Goal: Task Accomplishment & Management: Use online tool/utility

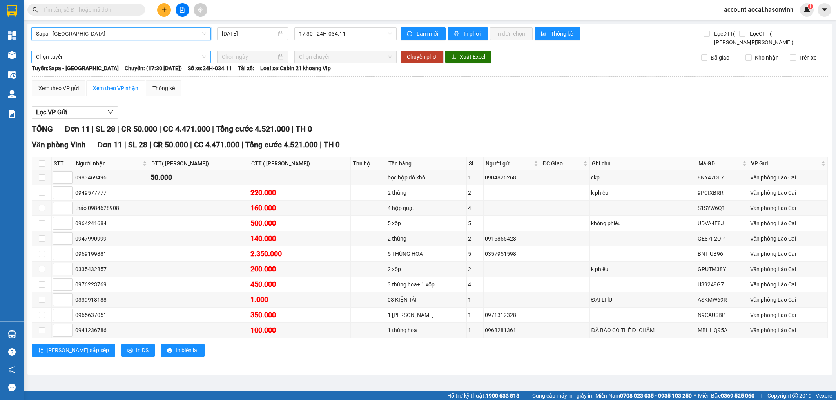
click at [143, 36] on span "Sapa - [GEOGRAPHIC_DATA]" at bounding box center [121, 34] width 170 height 12
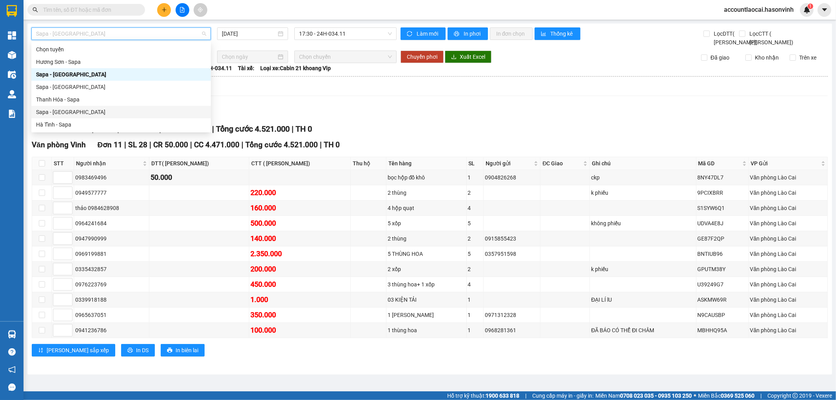
drag, startPoint x: 59, startPoint y: 124, endPoint x: 56, endPoint y: 112, distance: 12.8
click at [56, 112] on div "Chọn tuyến [GEOGRAPHIC_DATA] - [GEOGRAPHIC_DATA] [GEOGRAPHIC_DATA] - [GEOGRAPHI…" at bounding box center [121, 87] width 180 height 88
click at [56, 112] on div "Sapa - [GEOGRAPHIC_DATA]" at bounding box center [121, 112] width 170 height 9
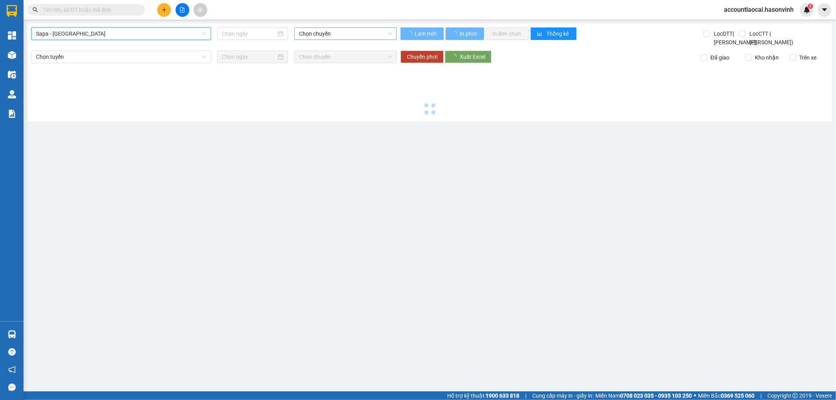
type input "[DATE]"
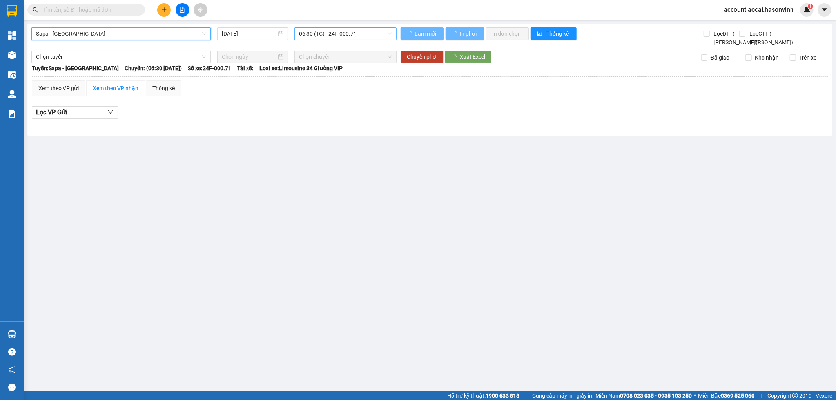
click at [338, 33] on span "06:30 (TC) - 24F-000.71" at bounding box center [345, 34] width 93 height 12
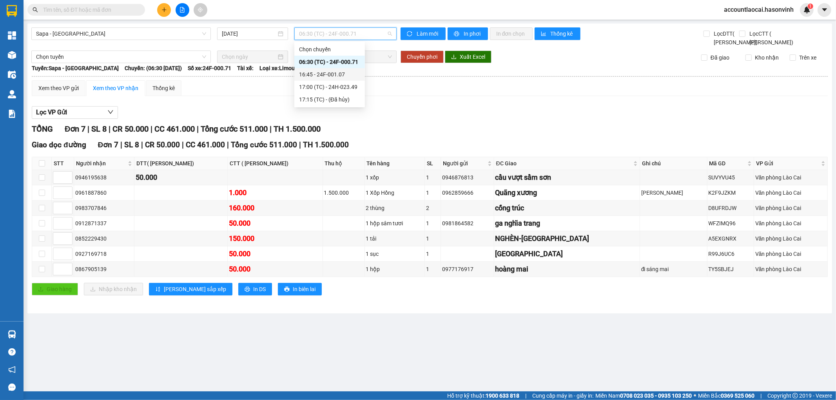
click at [332, 74] on div "16:45 - 24F-001.07" at bounding box center [329, 74] width 61 height 9
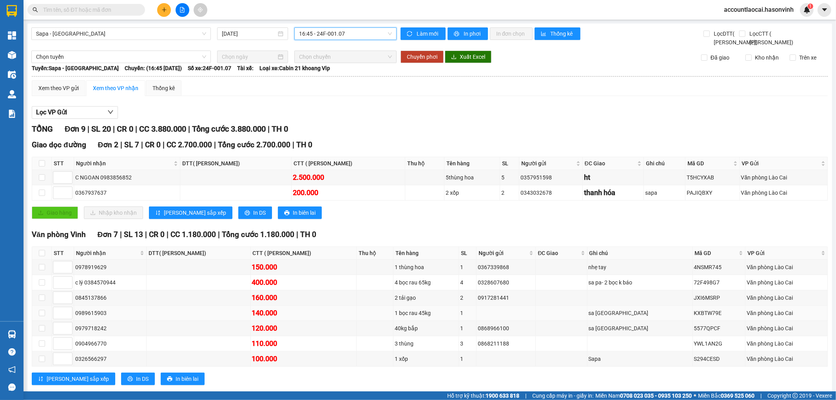
scroll to position [25, 0]
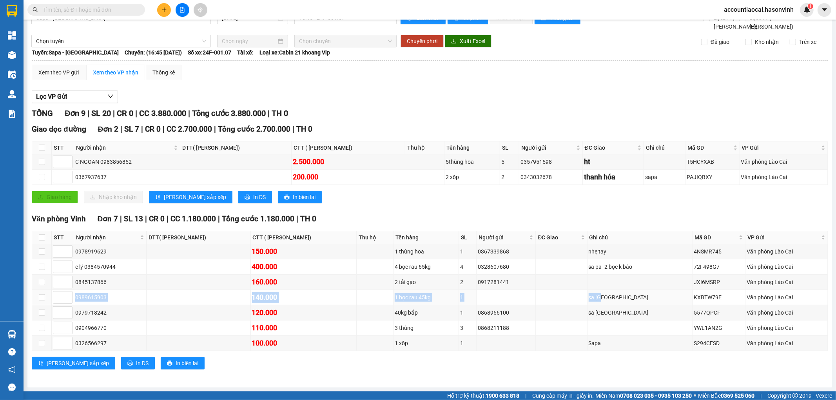
drag, startPoint x: 620, startPoint y: 300, endPoint x: 13, endPoint y: 288, distance: 607.8
click at [34, 293] on tr "0989615903 140.000 1 bọc rau 45kg 1 sa pa KXBTW79E Văn phòng Lào Cai" at bounding box center [430, 297] width 796 height 15
drag, startPoint x: 627, startPoint y: 311, endPoint x: 71, endPoint y: 312, distance: 556.3
click at [71, 312] on tr "0979718242 120.000 40kg bắp 1 0868966100 sa pa 5577QPCF Văn phòng Lào Cai" at bounding box center [430, 312] width 796 height 15
click at [664, 250] on div "nhẹ tay" at bounding box center [640, 251] width 103 height 9
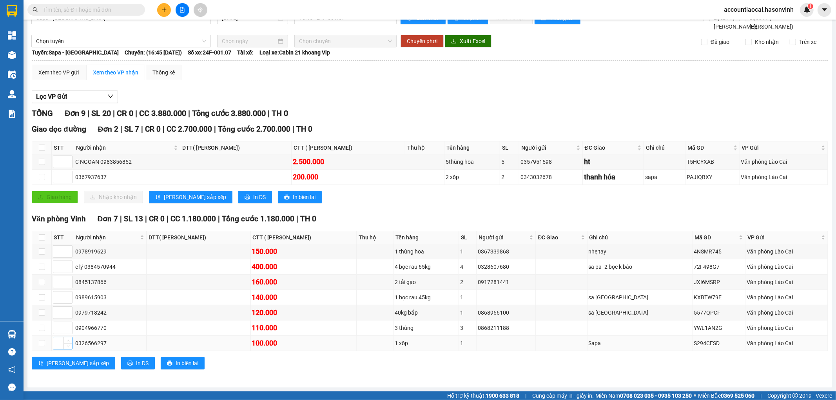
drag, startPoint x: 128, startPoint y: 346, endPoint x: 58, endPoint y: 338, distance: 70.6
click at [58, 338] on tr "0326566297 100.000 1 xốp 1 Sapa S294CESD Văn phòng [GEOGRAPHIC_DATA]" at bounding box center [430, 343] width 796 height 15
drag, startPoint x: 110, startPoint y: 313, endPoint x: 40, endPoint y: 303, distance: 70.8
click at [40, 304] on tbody "0978919629 150.000 1 thùng hoa 1 0367339868 nhẹ tay 4NSMR745 Văn phòng Lào Cai …" at bounding box center [430, 297] width 796 height 107
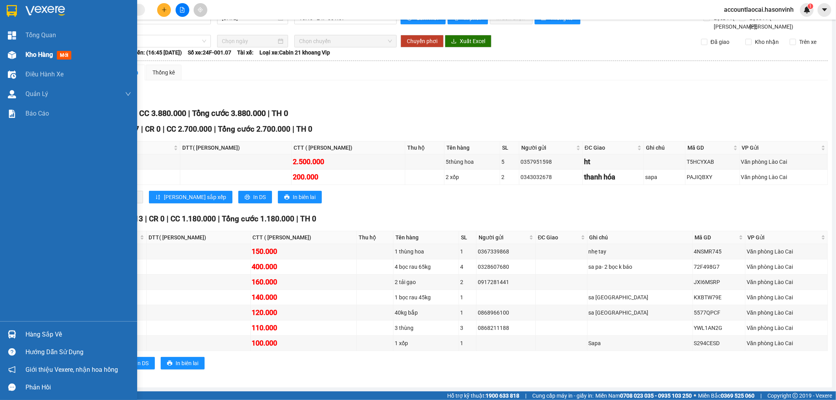
click at [36, 58] on span "Kho hàng" at bounding box center [38, 54] width 27 height 7
